Goal: Find specific page/section: Find specific page/section

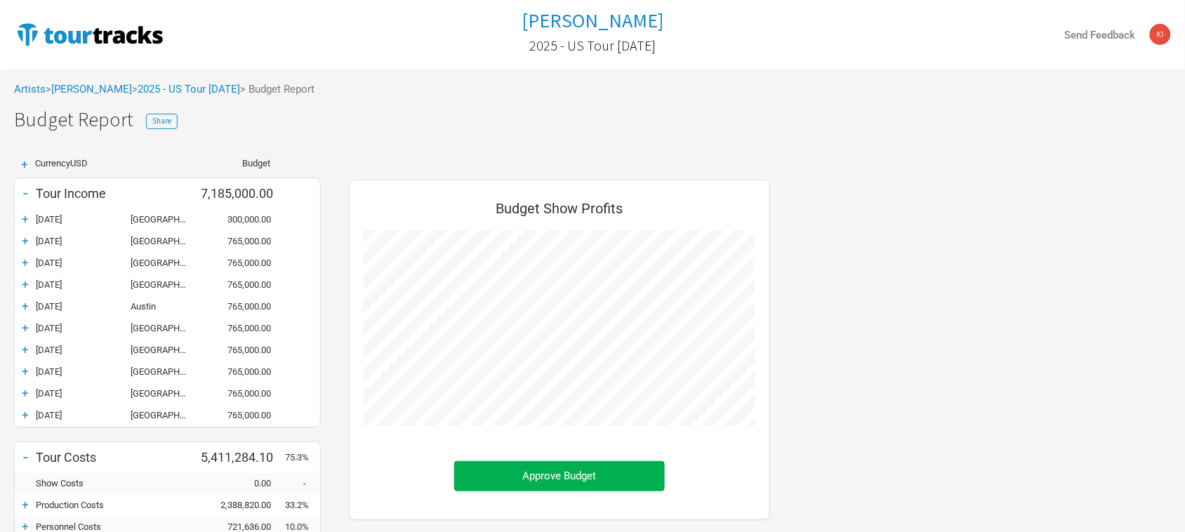
scroll to position [611, 449]
click at [85, 90] on link "[PERSON_NAME]" at bounding box center [91, 89] width 81 height 13
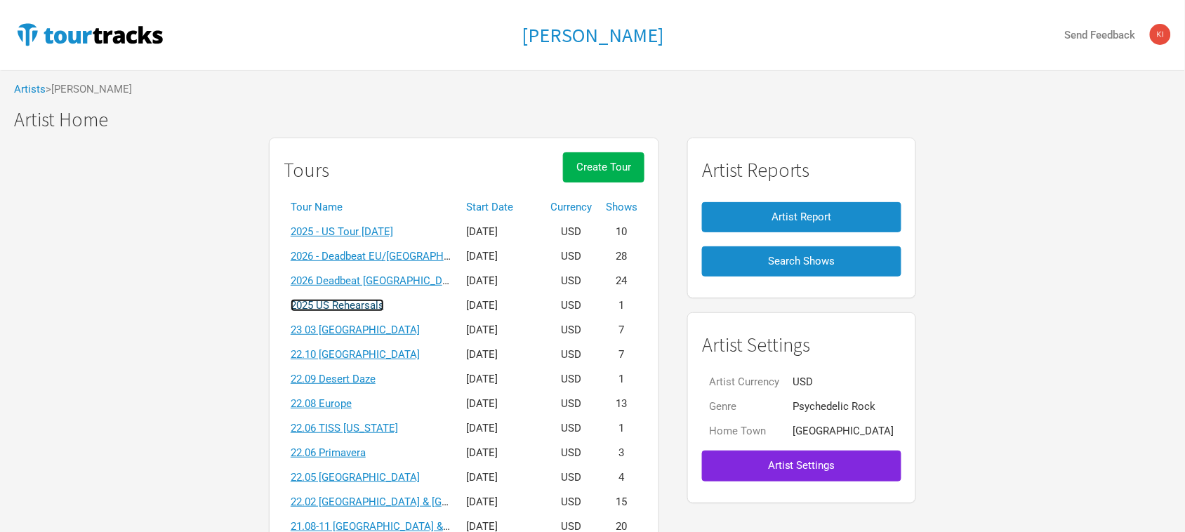
click at [378, 306] on link "2025 US Rehearsals" at bounding box center [337, 305] width 93 height 13
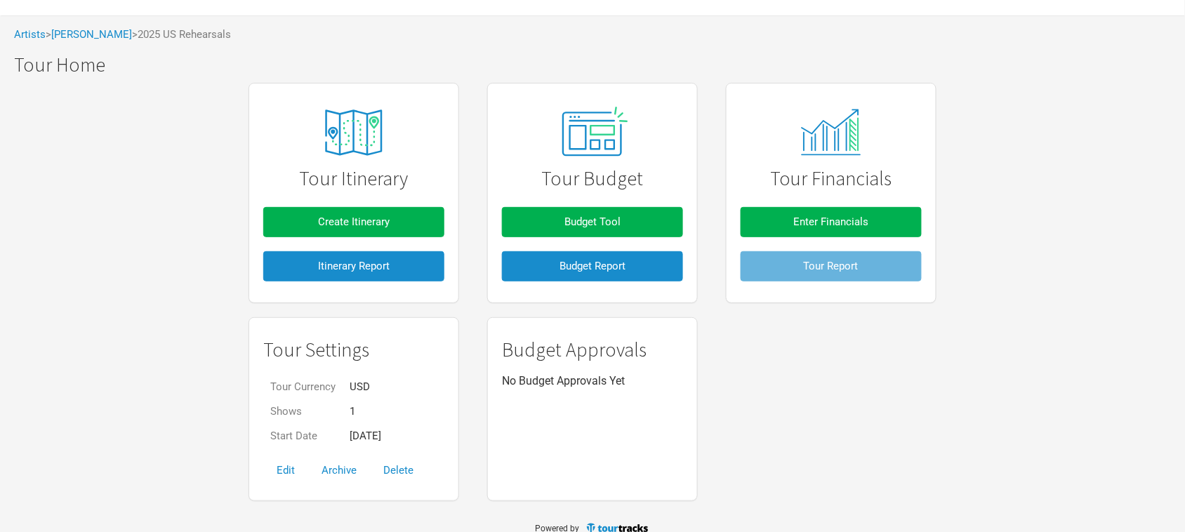
scroll to position [72, 0]
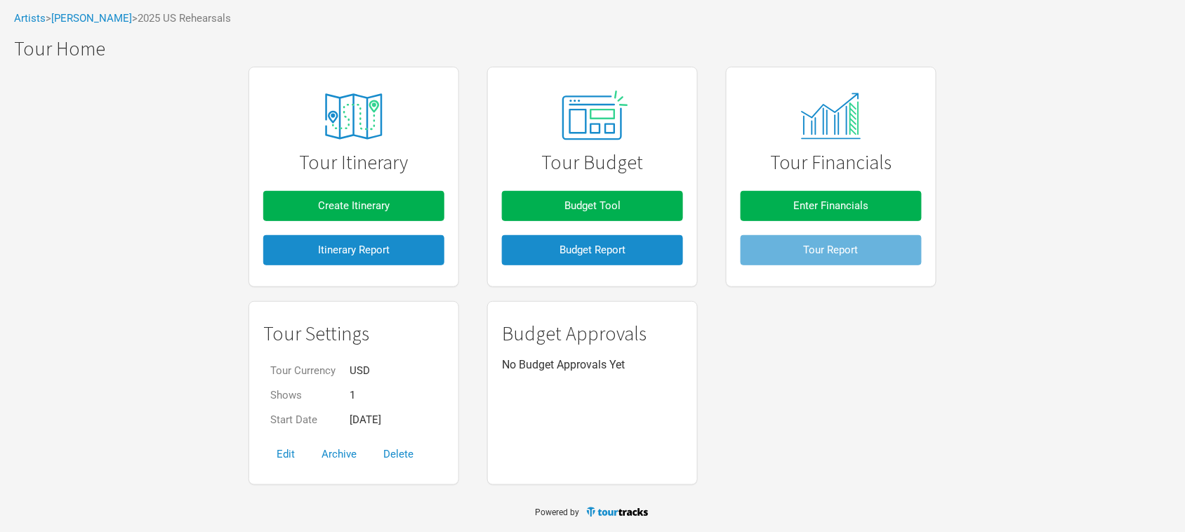
click at [825, 419] on div "Tour Settings Tour Currency USD Shows 1 Start Date [DATE] Edit Archive Delete B…" at bounding box center [592, 392] width 716 height 197
click at [957, 419] on div "Tour Itinerary Create Itinerary Itinerary Report Tour Budget Budget Tool Budget…" at bounding box center [592, 276] width 1185 height 432
click at [68, 168] on div "Tour Itinerary Create Itinerary Itinerary Report Tour Budget Budget Tool Budget…" at bounding box center [592, 276] width 1185 height 432
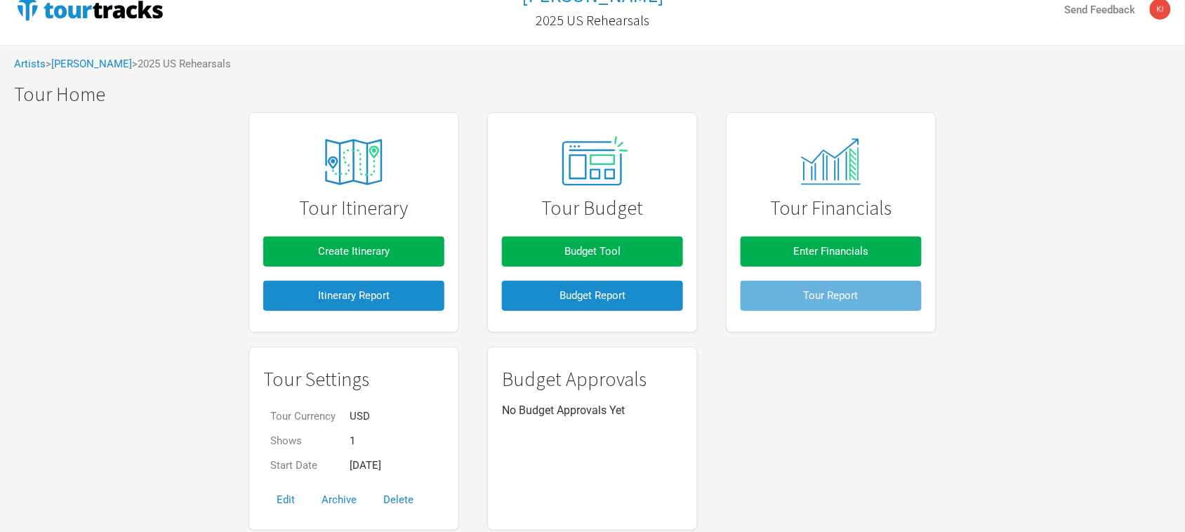
scroll to position [0, 0]
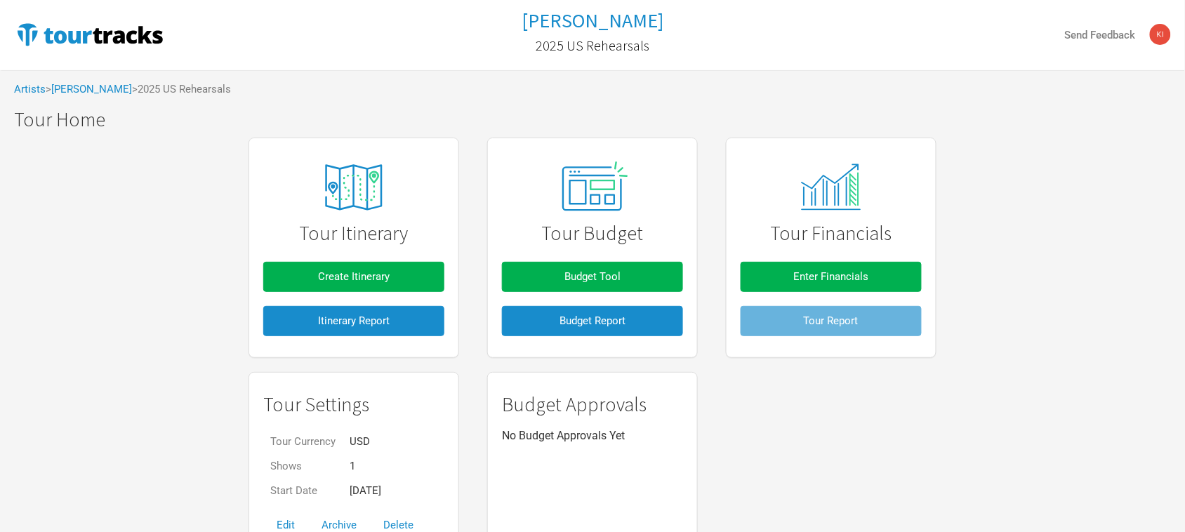
click at [1075, 376] on div "Tour Itinerary Create Itinerary Itinerary Report Tour Budget Budget Tool Budget…" at bounding box center [592, 347] width 1185 height 432
